Goal: Find specific page/section: Find specific page/section

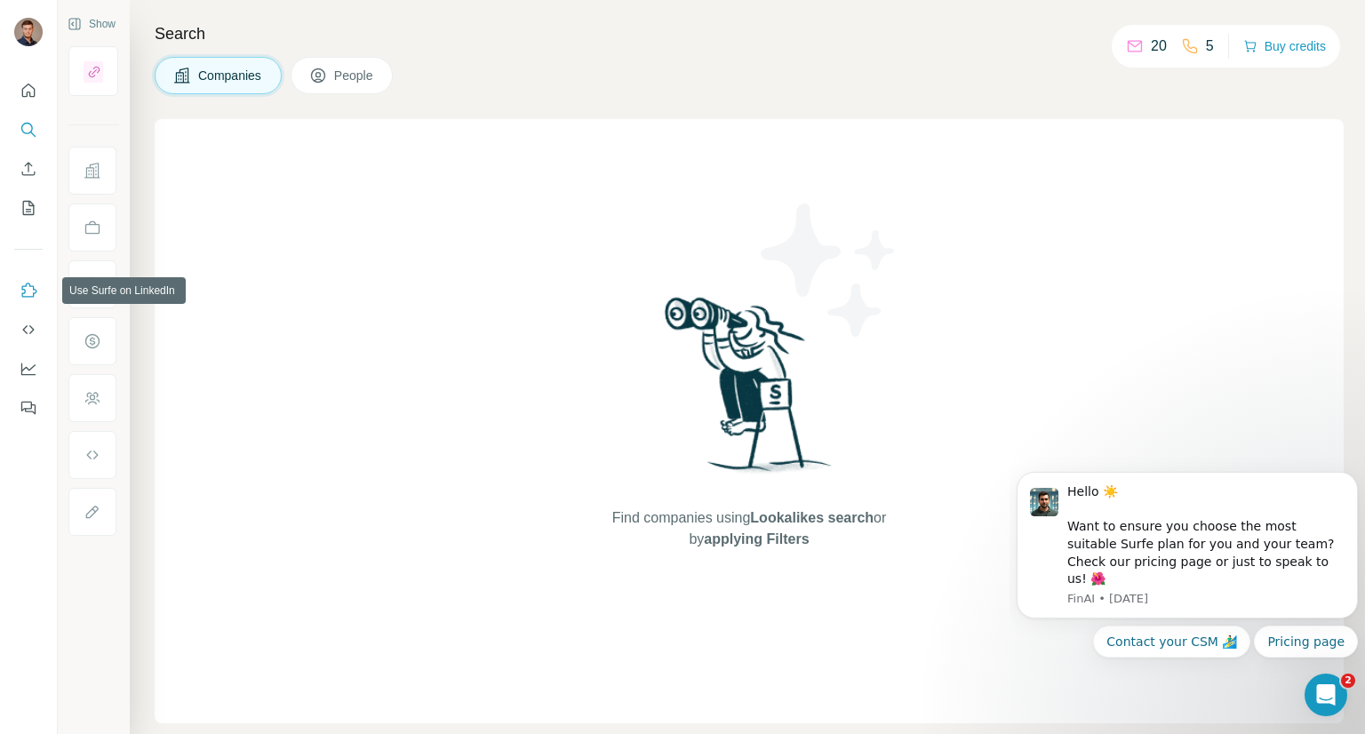
click at [36, 291] on icon "Use Surfe on LinkedIn" at bounding box center [29, 290] width 15 height 14
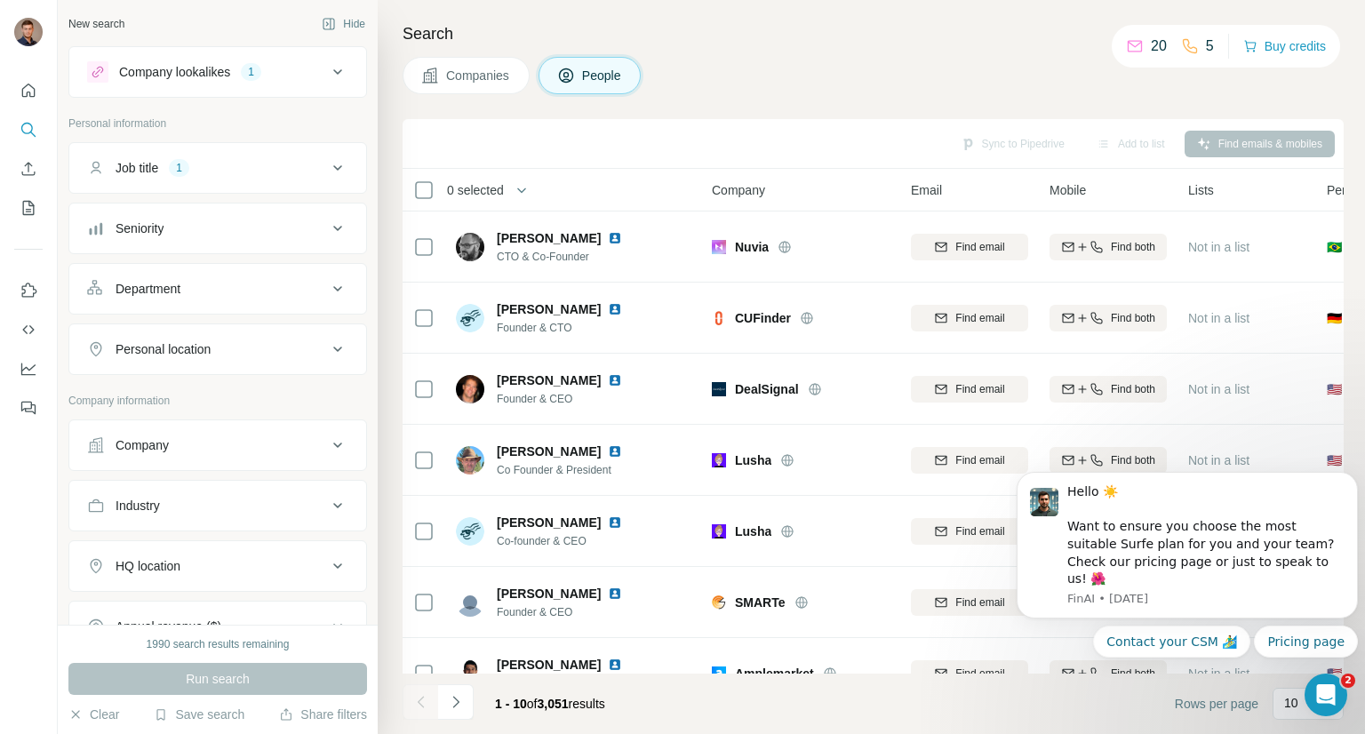
click at [338, 76] on icon at bounding box center [337, 71] width 21 height 21
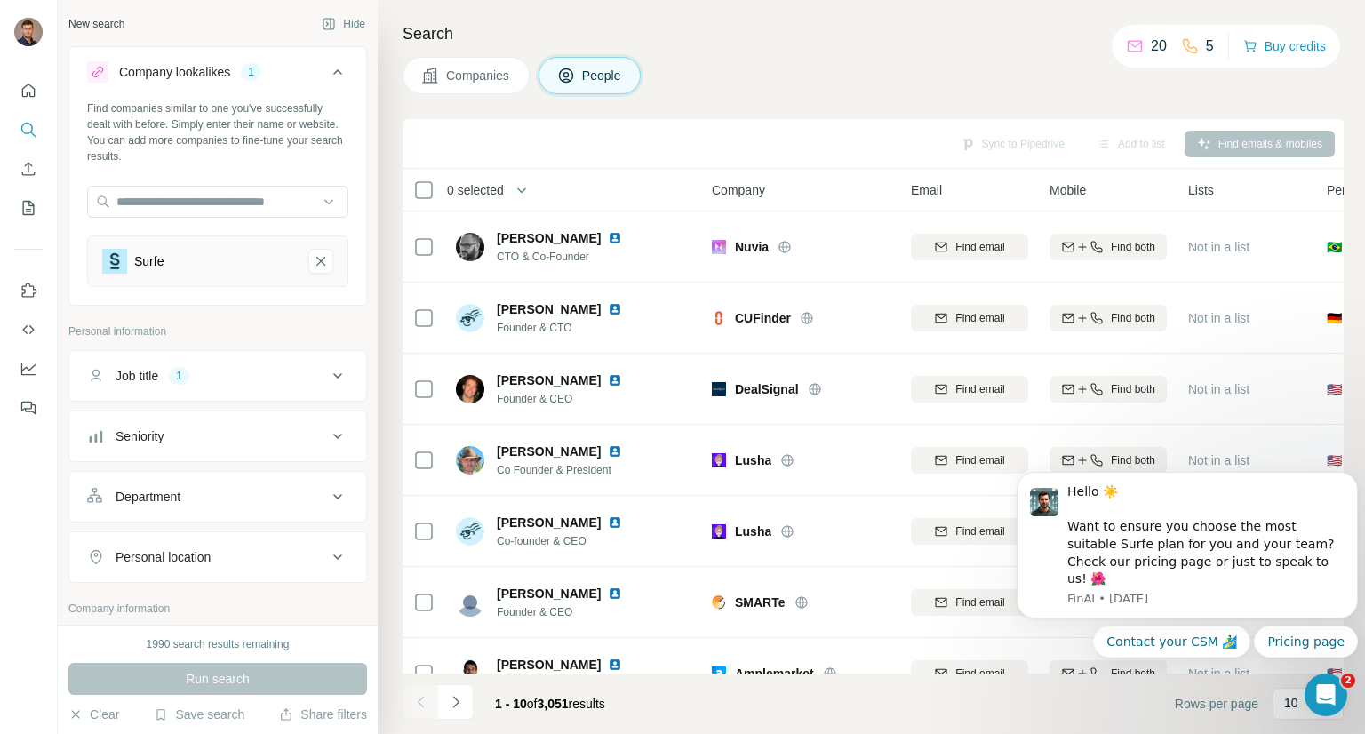
click at [338, 76] on icon at bounding box center [337, 71] width 21 height 21
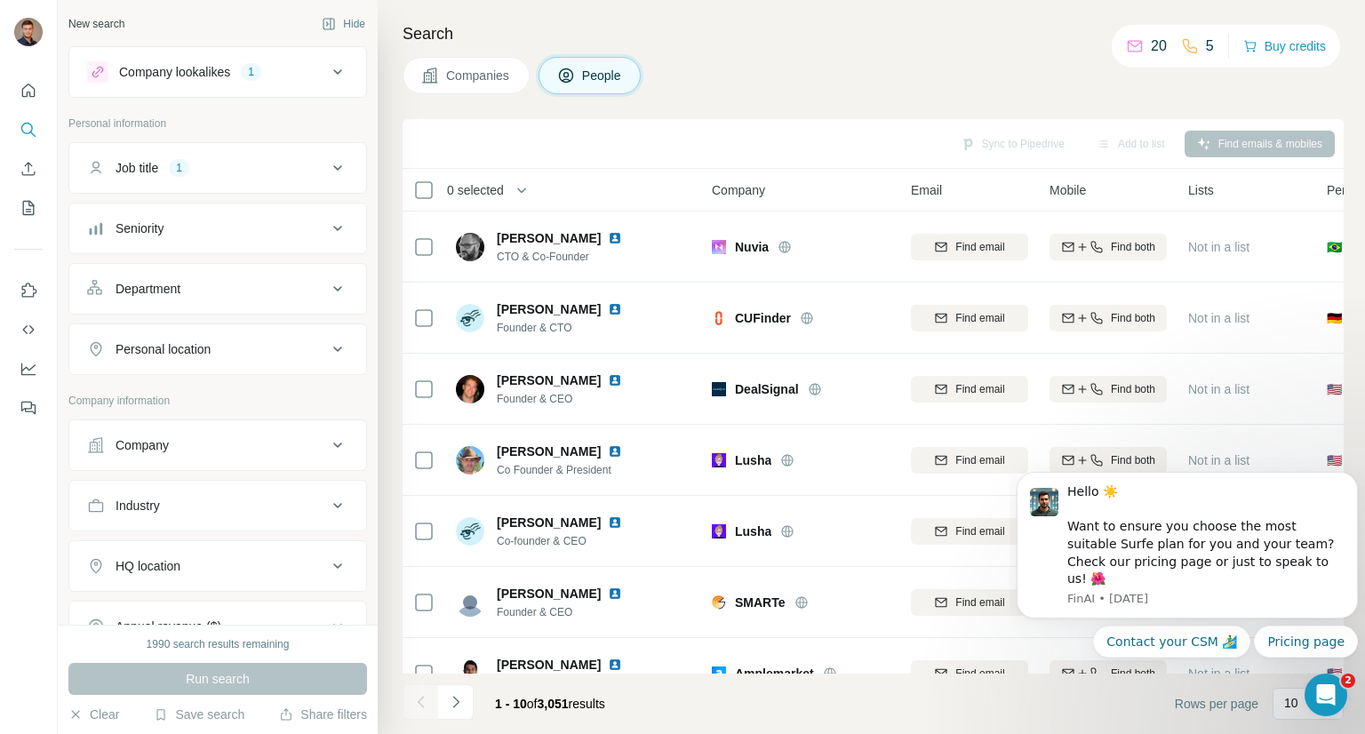
click at [347, 174] on icon at bounding box center [337, 167] width 21 height 21
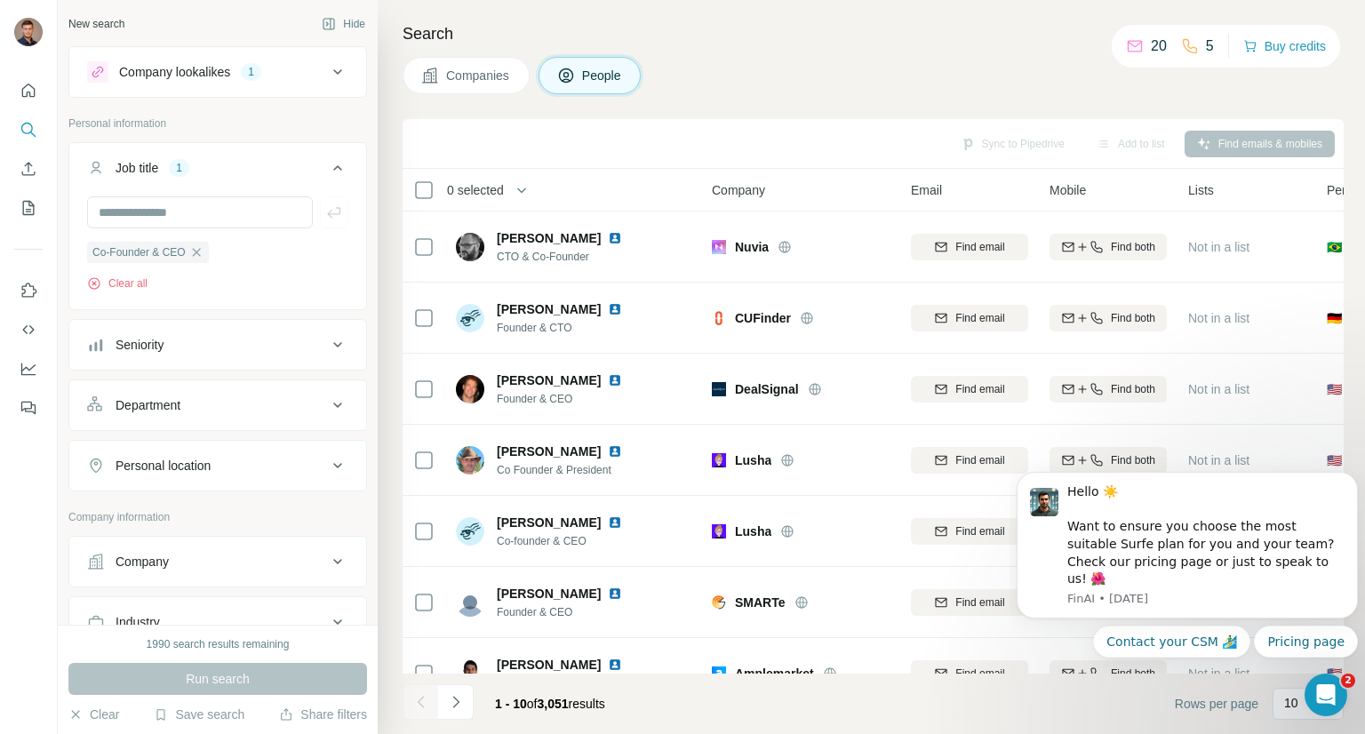
click at [347, 172] on icon at bounding box center [337, 167] width 21 height 21
